Goal: Find specific page/section: Find specific page/section

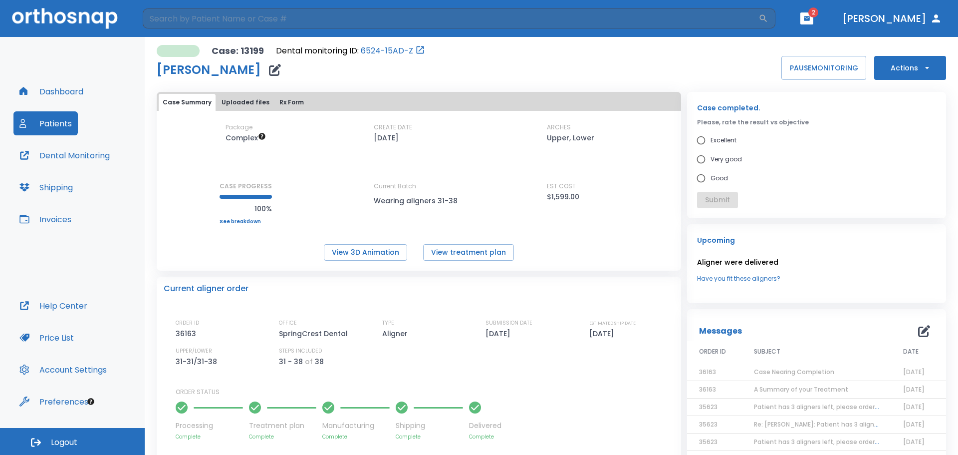
click at [46, 124] on button "Patients" at bounding box center [45, 123] width 64 height 24
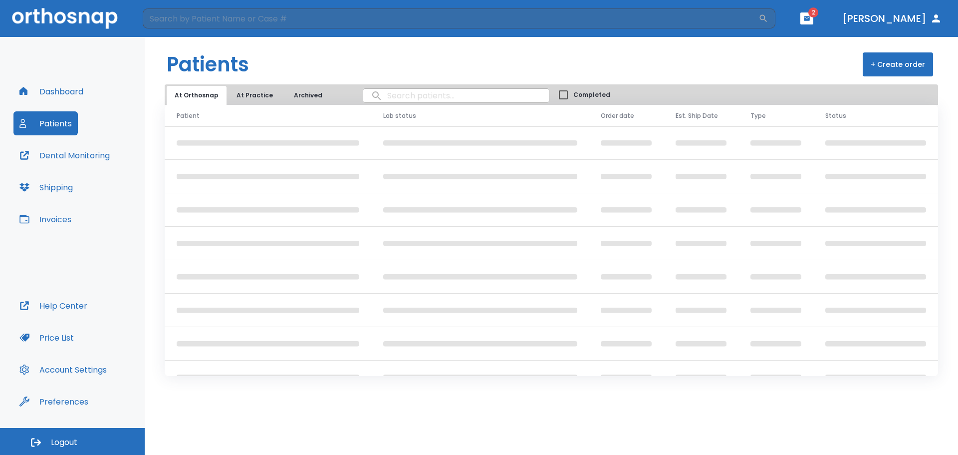
click at [403, 105] on th "Lab status" at bounding box center [480, 116] width 218 height 22
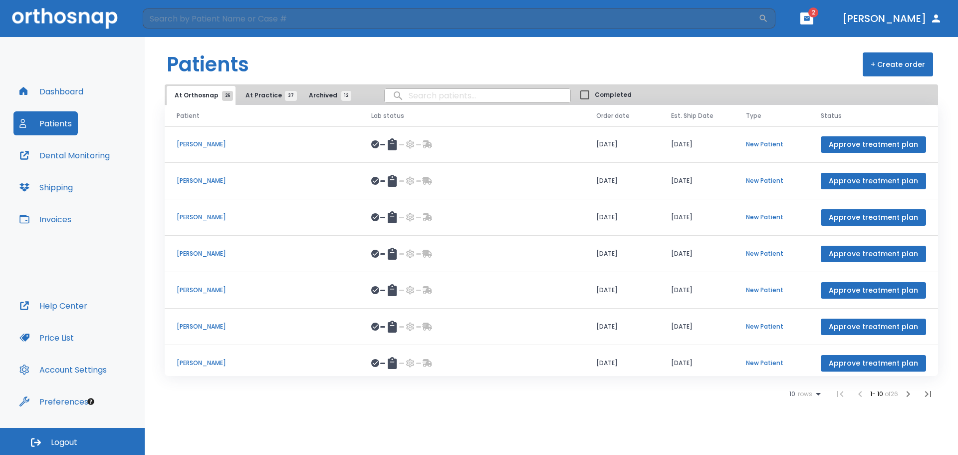
click at [404, 95] on input "search" at bounding box center [478, 95] width 186 height 19
type input "[PERSON_NAME]"
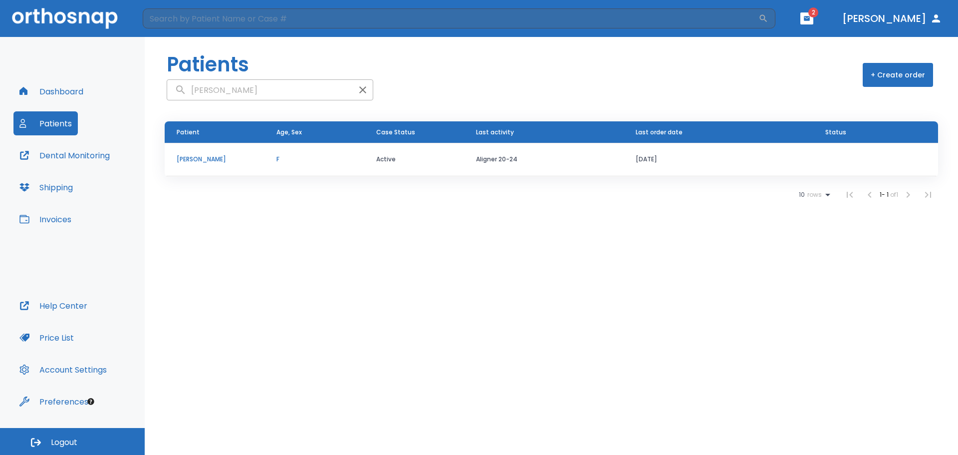
click at [208, 158] on p "[PERSON_NAME]" at bounding box center [215, 159] width 76 height 9
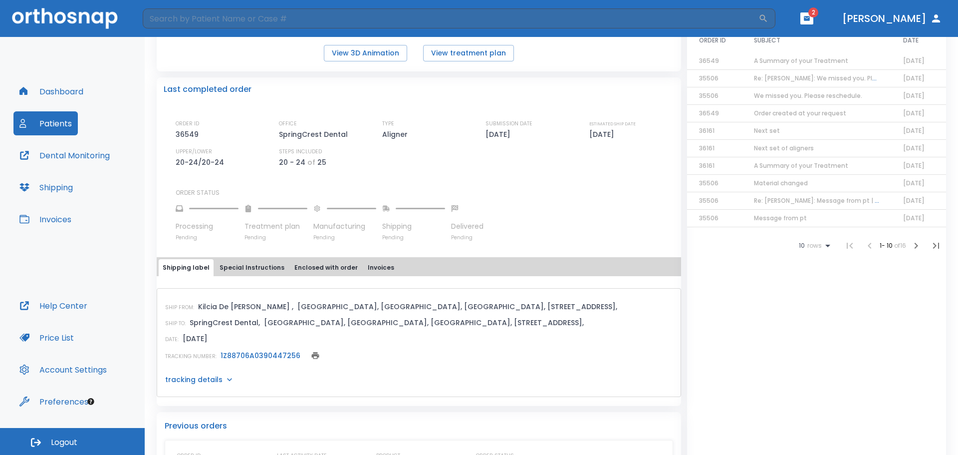
scroll to position [200, 0]
click at [265, 353] on link "1Z88706A0390447256" at bounding box center [261, 355] width 80 height 10
